Goal: Transaction & Acquisition: Purchase product/service

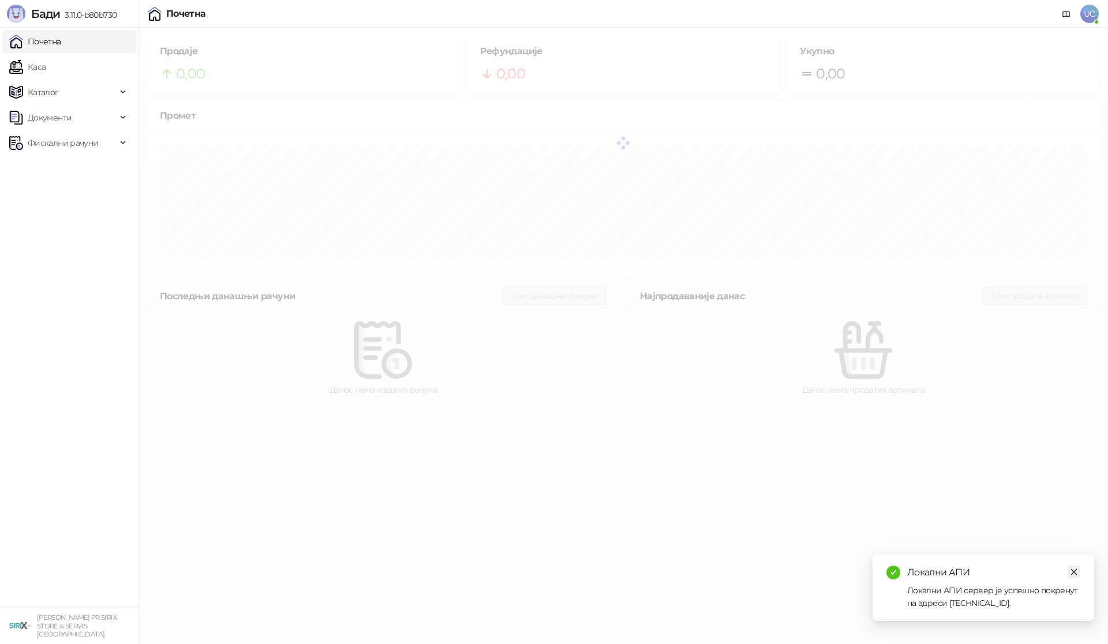
click at [1074, 571] on icon "close" at bounding box center [1074, 572] width 8 height 8
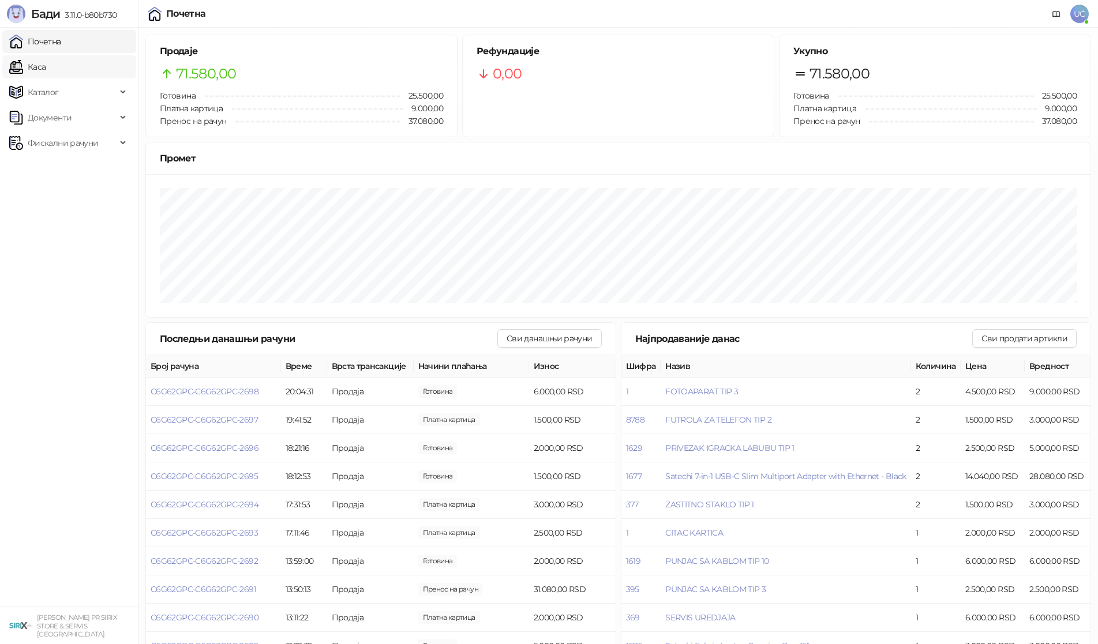
click at [112, 54] on ul "Почетна [PERSON_NAME] Документи Фискални рачуни" at bounding box center [69, 317] width 138 height 579
click at [46, 65] on link "Каса" at bounding box center [27, 66] width 36 height 23
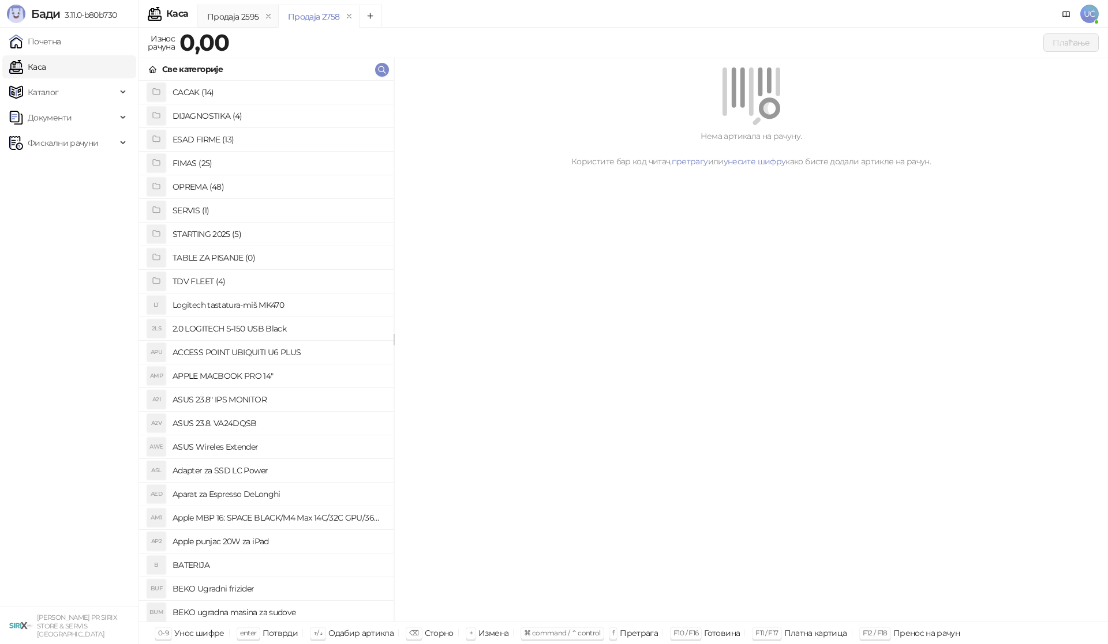
click at [211, 190] on h4 "OPREMA (48)" at bounding box center [278, 187] width 212 height 18
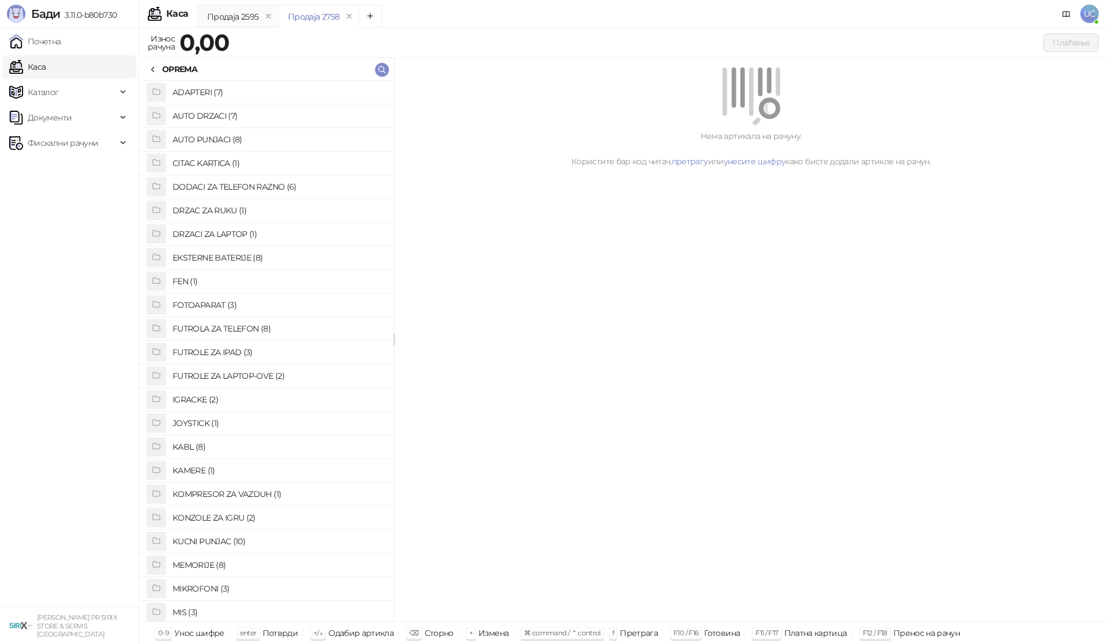
click at [239, 333] on h4 "FUTROLA ZA TELEFON (8)" at bounding box center [278, 329] width 212 height 18
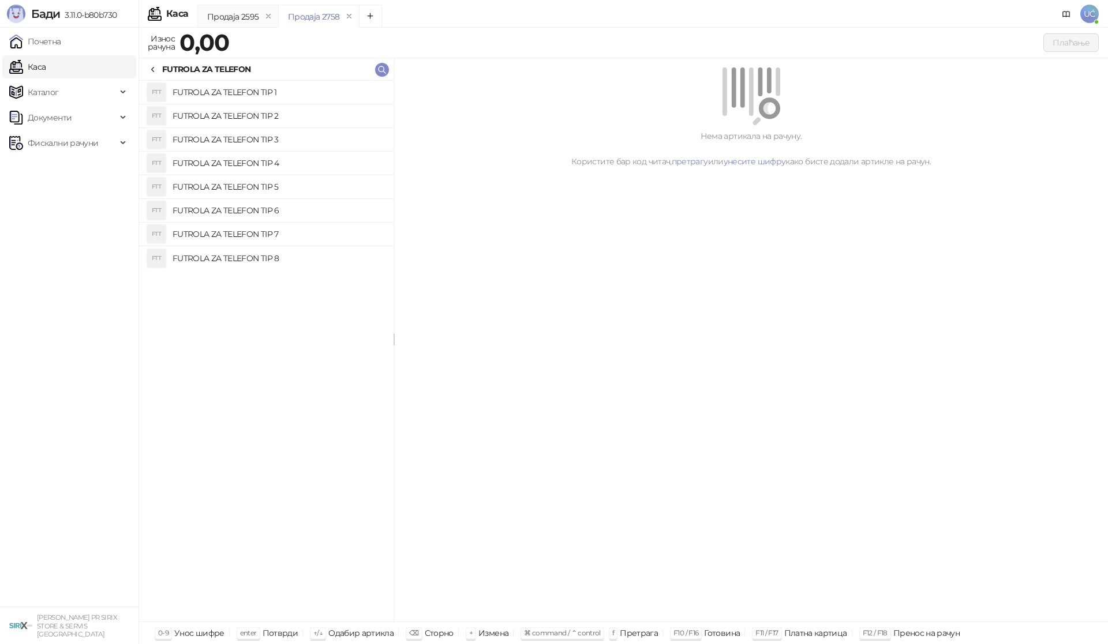
click at [255, 114] on h4 "FUTROLA ZA TELEFON TIP 2" at bounding box center [278, 116] width 212 height 18
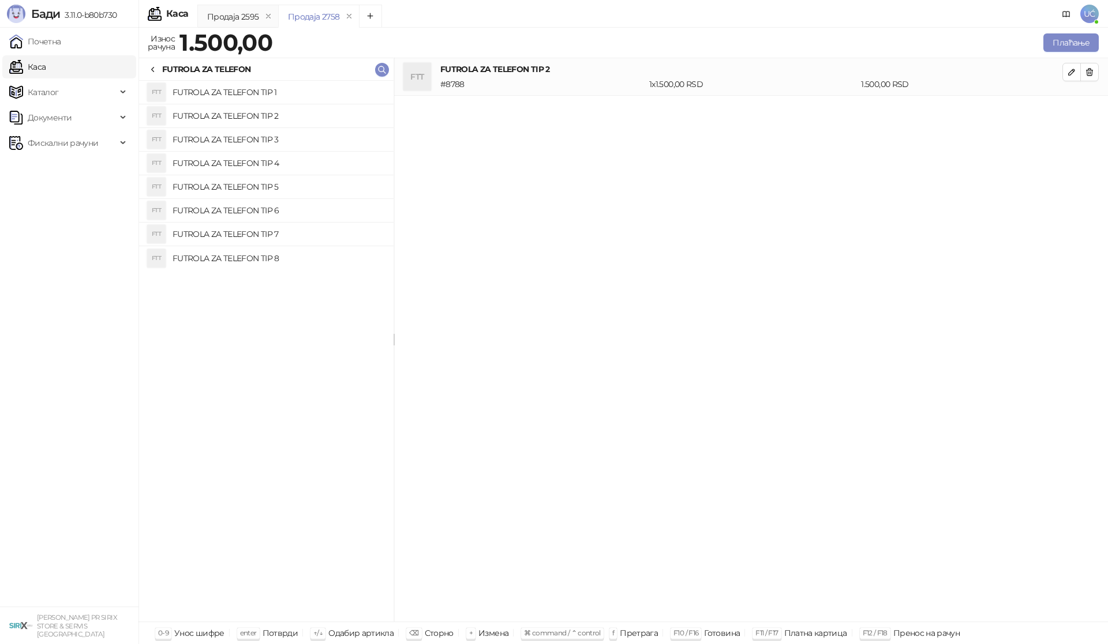
click at [153, 73] on icon at bounding box center [152, 69] width 9 height 9
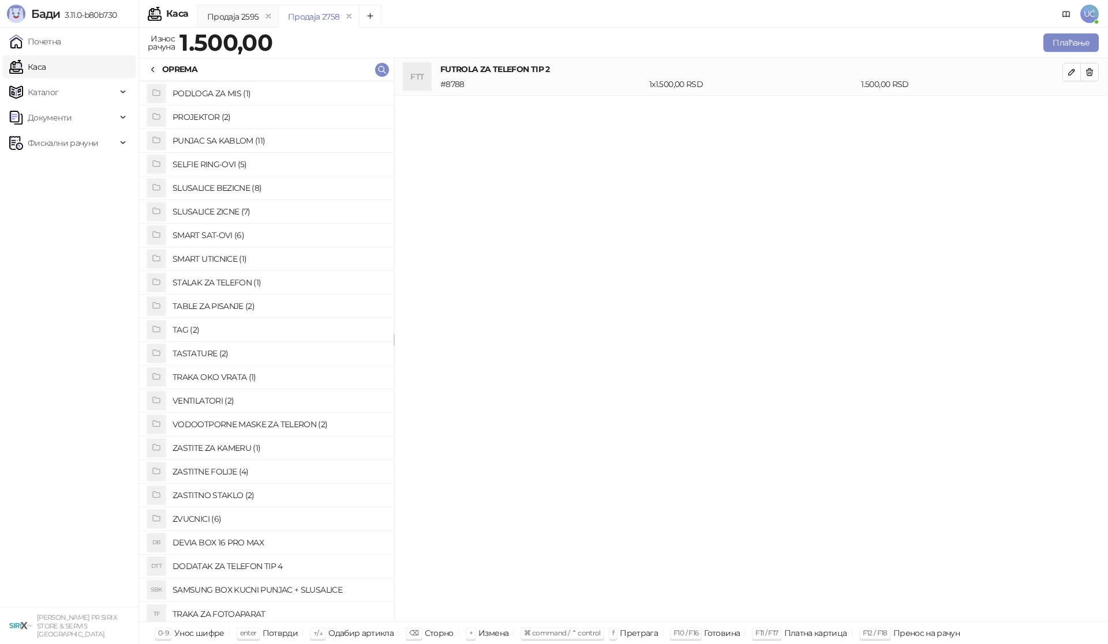
scroll to position [594, 0]
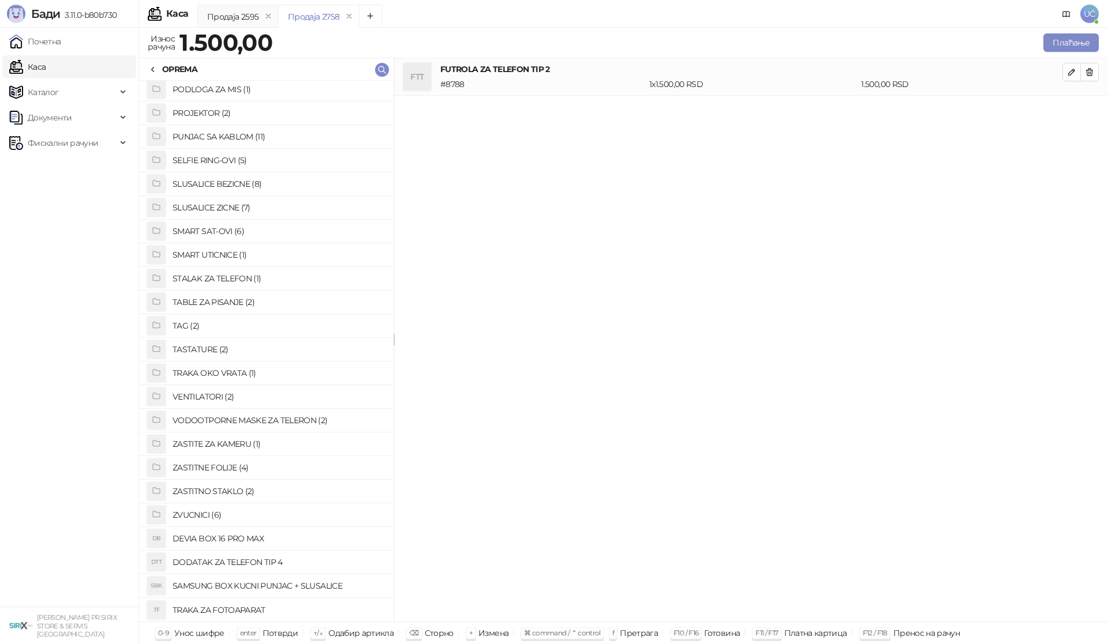
click at [235, 490] on h4 "ZASTITNO STAKLO (2)" at bounding box center [278, 491] width 212 height 18
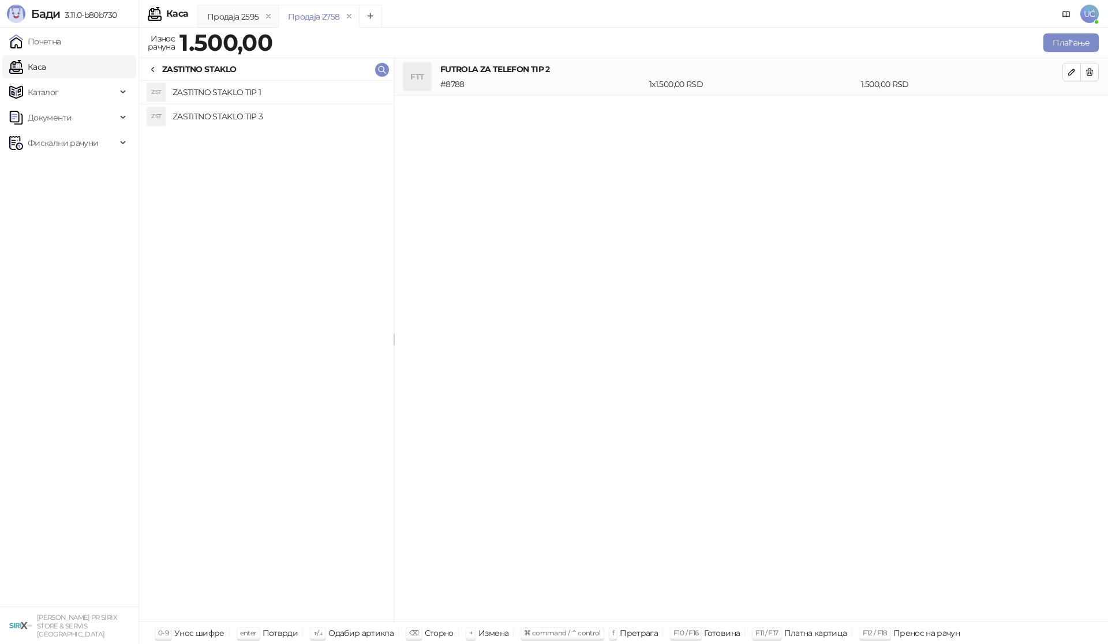
click at [264, 102] on li "ZST ZASTITNO STAKLO TIP 1" at bounding box center [266, 93] width 254 height 24
click at [1089, 38] on button "Плаћање" at bounding box center [1070, 42] width 55 height 18
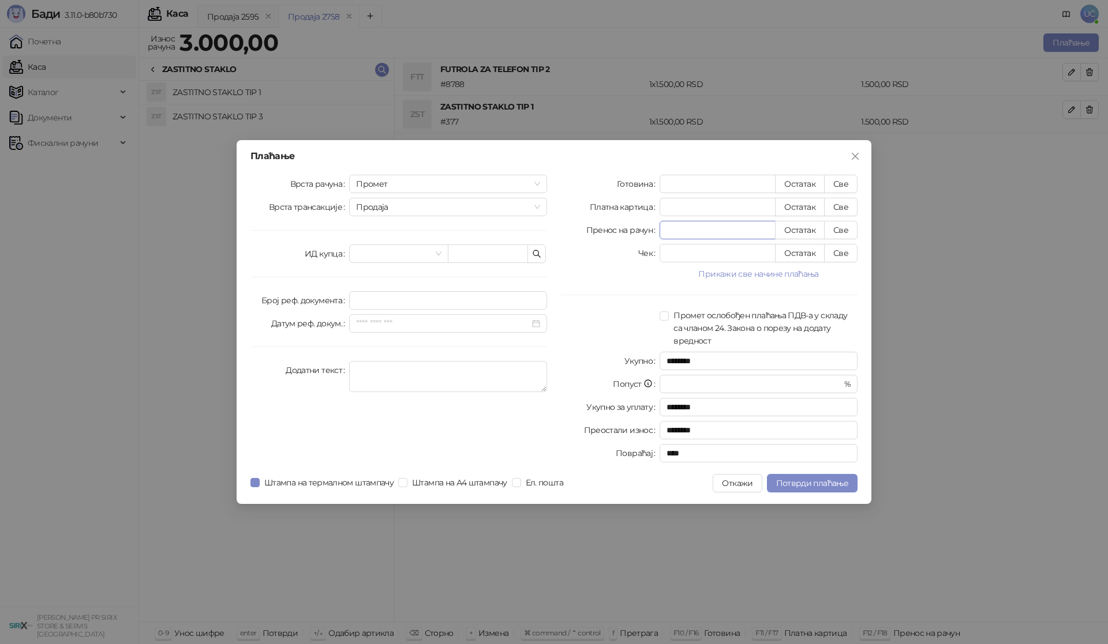
drag, startPoint x: 731, startPoint y: 228, endPoint x: 671, endPoint y: 241, distance: 61.4
click at [671, 241] on div "Готовина * Остатак Све Платна картица * Остатак Све Пренос на рачун * Остатак С…" at bounding box center [709, 321] width 310 height 292
drag, startPoint x: 682, startPoint y: 385, endPoint x: 664, endPoint y: 385, distance: 17.9
click at [664, 385] on div "* %" at bounding box center [758, 384] width 198 height 18
click at [642, 326] on div at bounding box center [610, 328] width 99 height 38
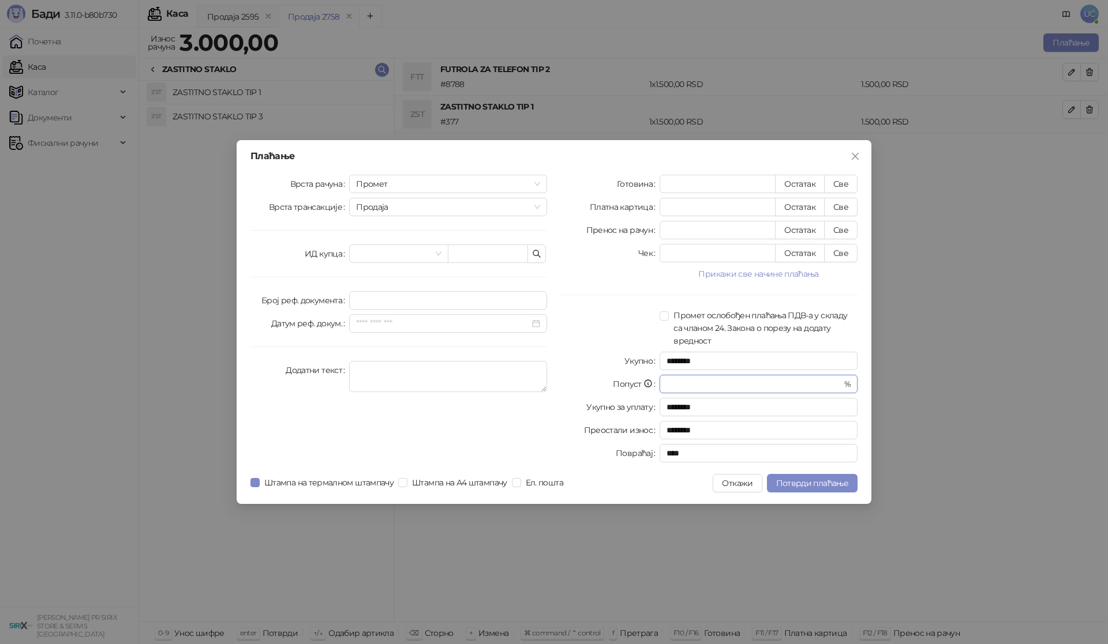
drag, startPoint x: 684, startPoint y: 380, endPoint x: 615, endPoint y: 373, distance: 69.1
click at [615, 373] on div "Готовина * Остатак Све Платна картица * Остатак Све Пренос на рачун * Остатак С…" at bounding box center [709, 321] width 310 height 292
type input "*"
type input "********"
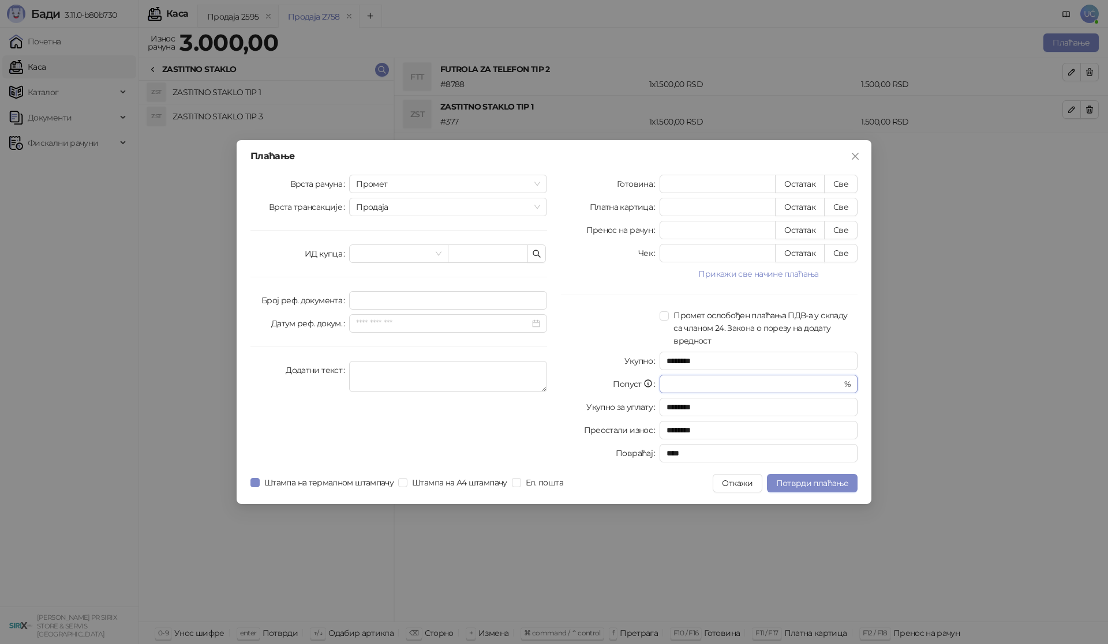
type input "**"
type input "********"
type input "**"
click at [614, 347] on div "Готовина * Остатак Све Платна картица * Остатак Све Пренос на рачун * Остатак С…" at bounding box center [709, 321] width 310 height 292
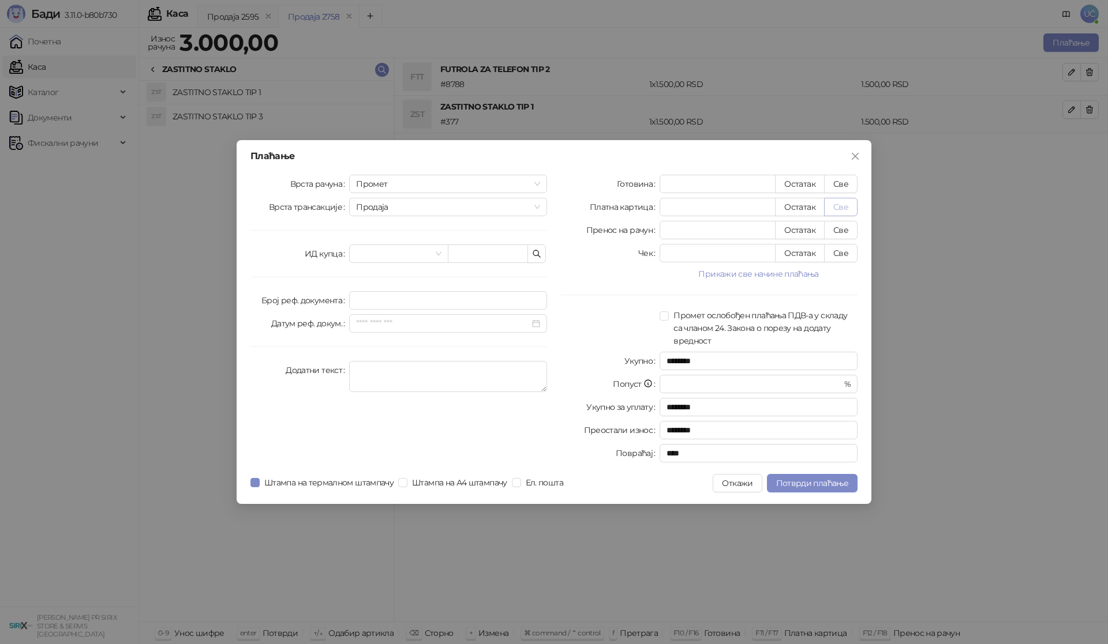
click at [843, 213] on button "Све" at bounding box center [840, 207] width 33 height 18
type input "****"
click at [823, 488] on span "Потврди плаћање" at bounding box center [812, 483] width 72 height 10
